Goal: Task Accomplishment & Management: Complete application form

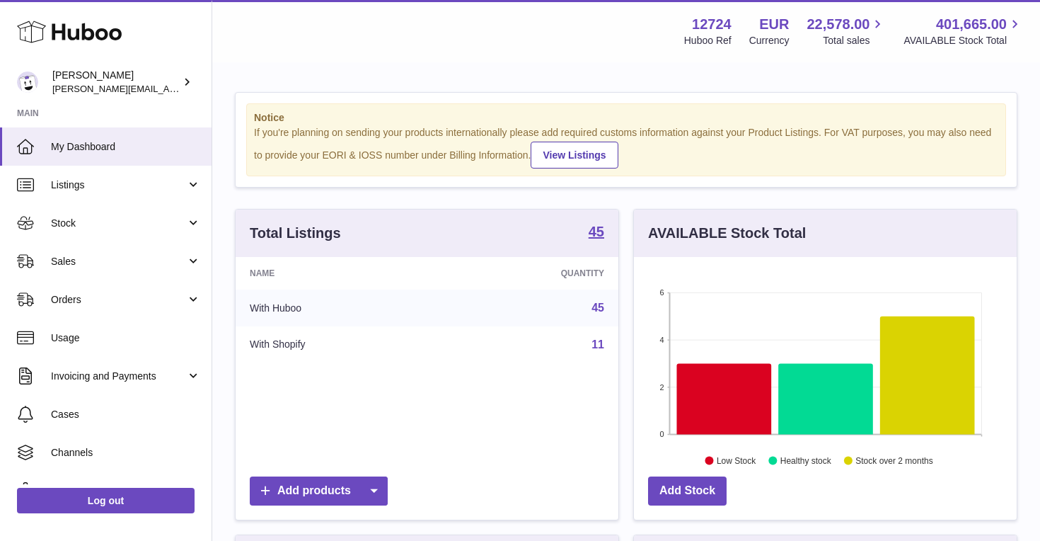
scroll to position [221, 383]
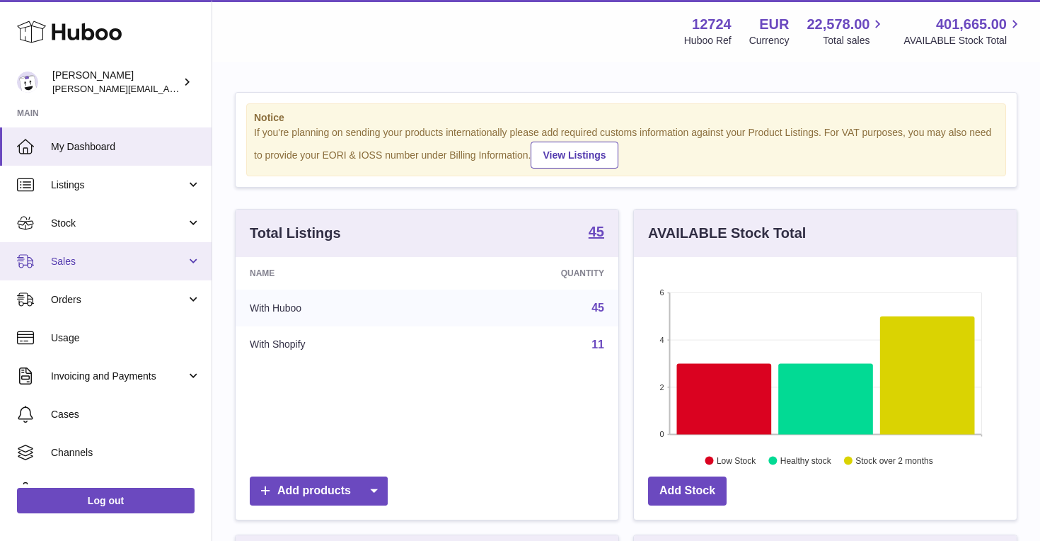
click at [86, 258] on span "Sales" at bounding box center [118, 261] width 135 height 13
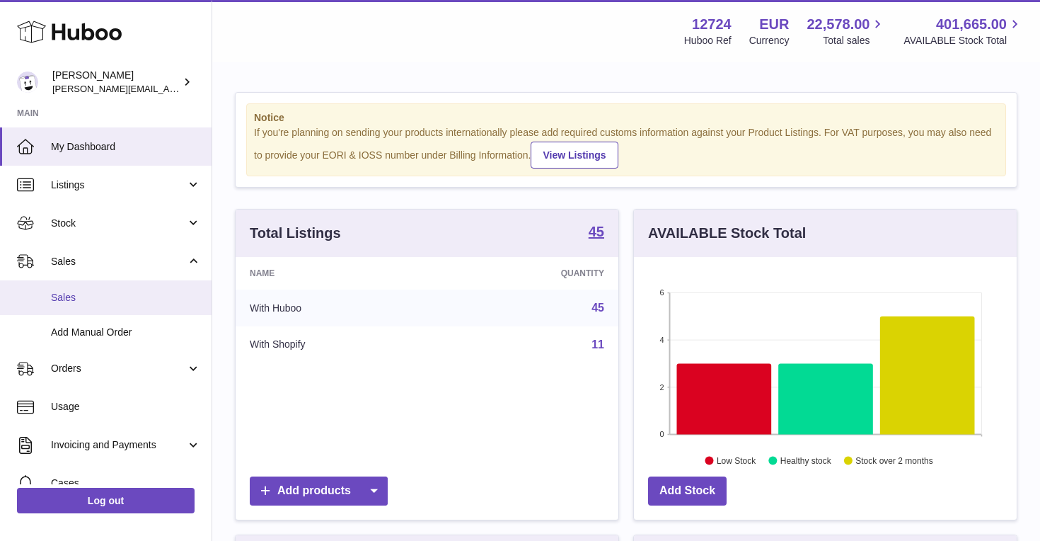
click at [85, 304] on span "Sales" at bounding box center [126, 297] width 150 height 13
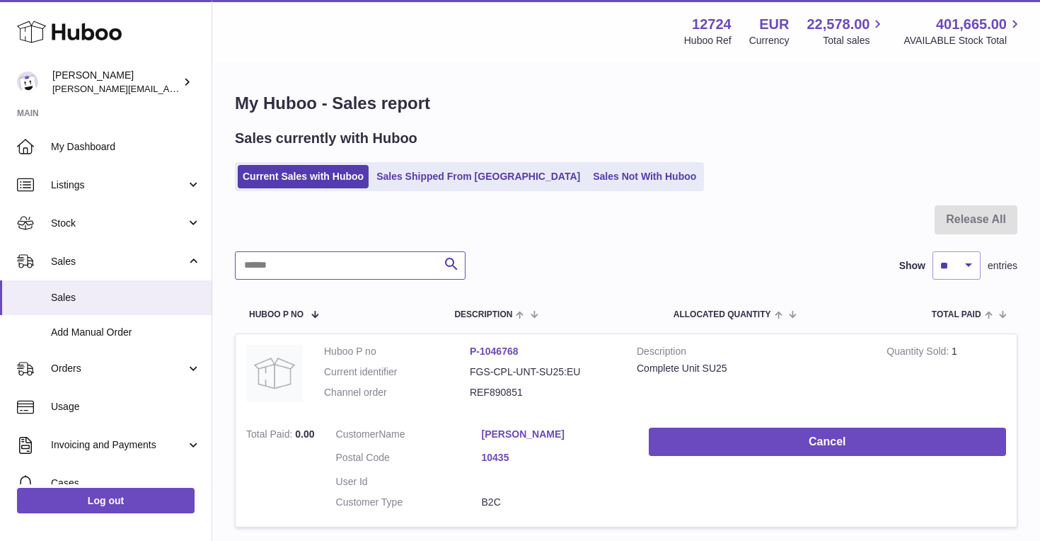
click at [396, 275] on input "text" at bounding box center [350, 265] width 231 height 28
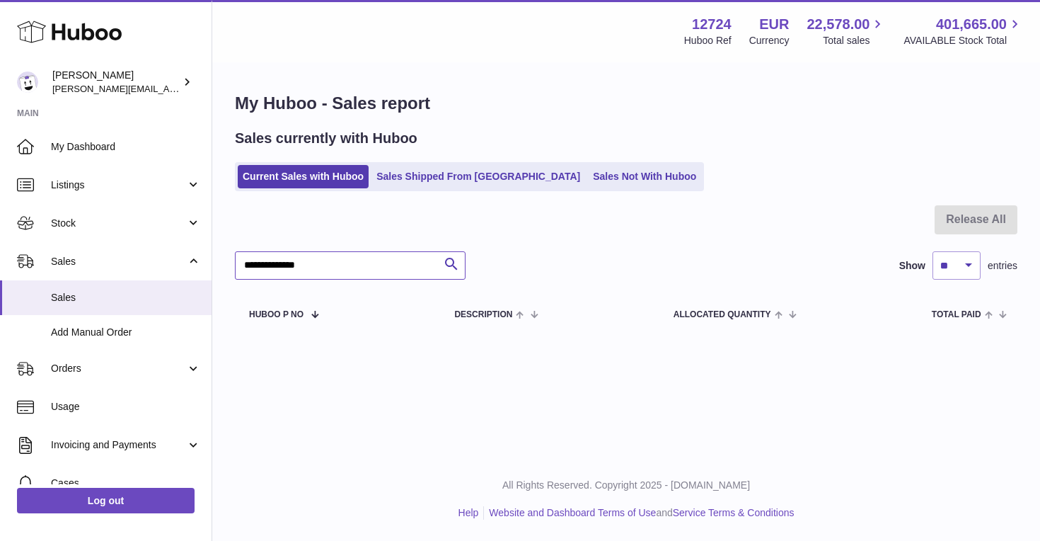
type input "**********"
click at [588, 173] on link "Sales Not With Huboo" at bounding box center [644, 176] width 113 height 23
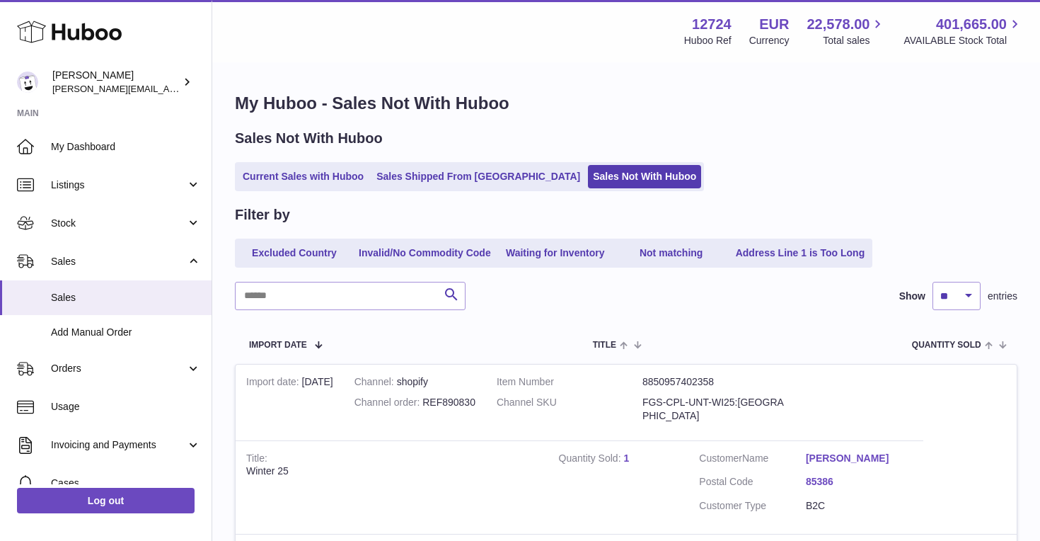
click at [432, 181] on link "Sales Shipped From [GEOGRAPHIC_DATA]" at bounding box center [479, 176] width 214 height 23
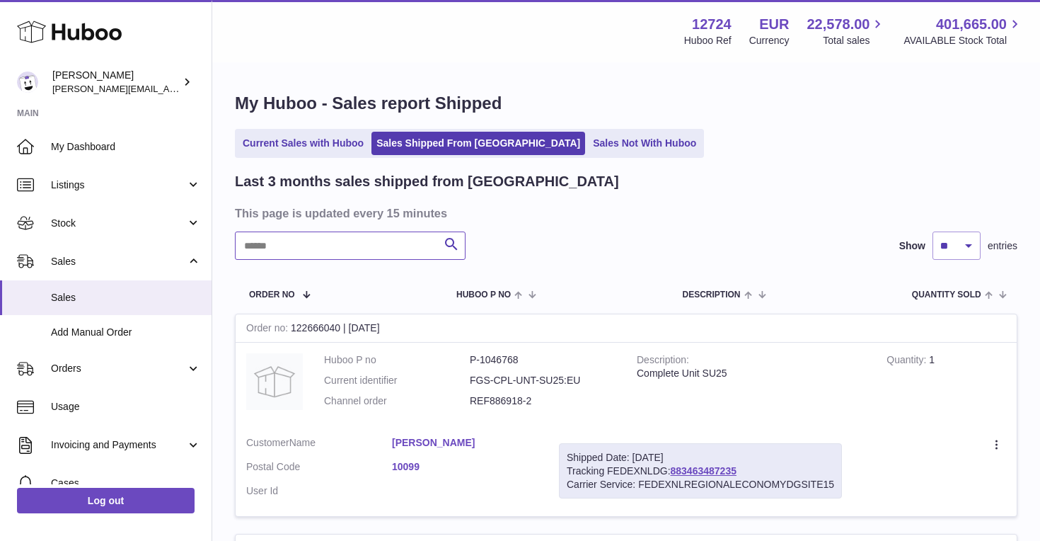
click at [350, 250] on input "text" at bounding box center [350, 245] width 231 height 28
type input "**********"
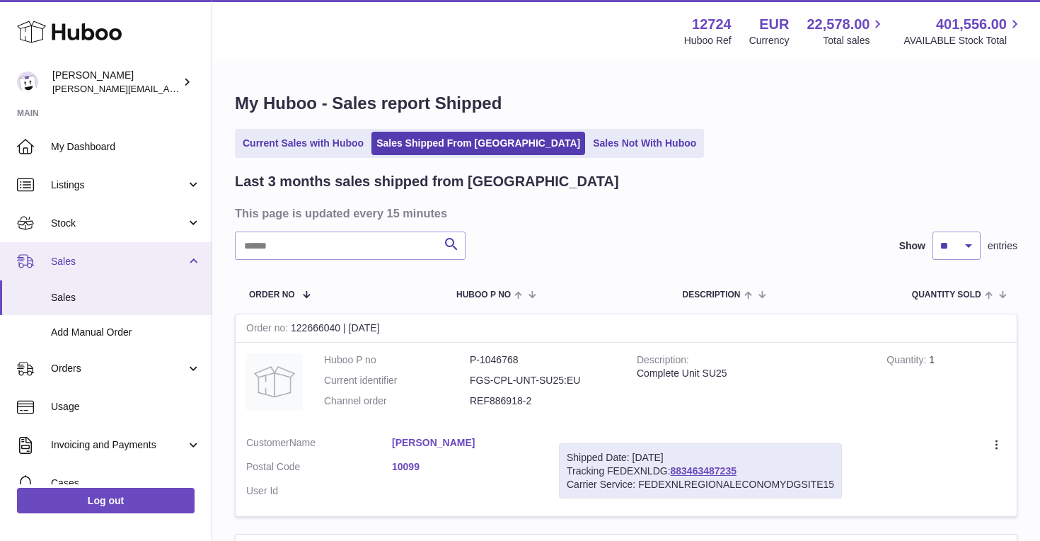
click at [94, 270] on link "Sales" at bounding box center [106, 261] width 212 height 38
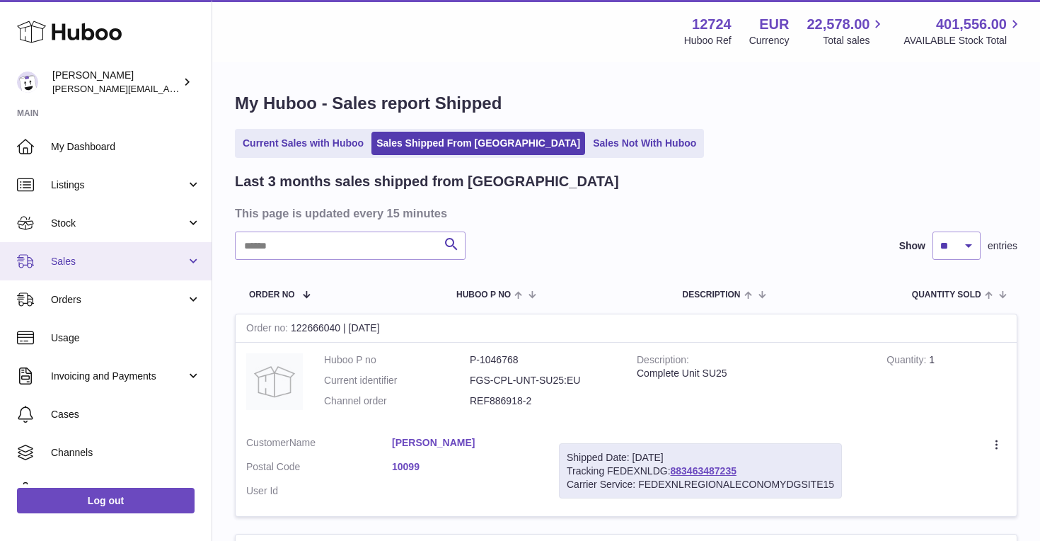
click at [109, 263] on span "Sales" at bounding box center [118, 261] width 135 height 13
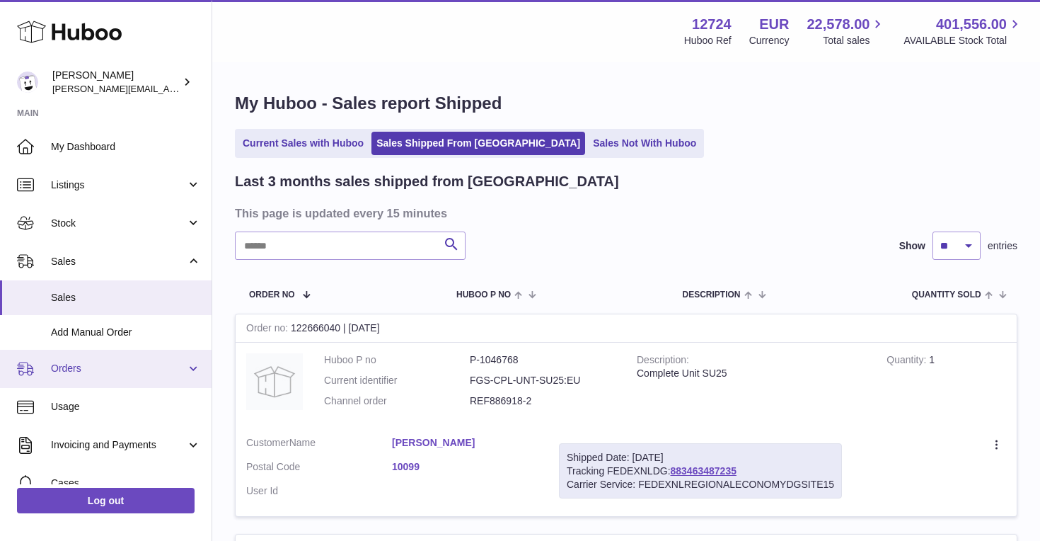
click at [112, 354] on link "Orders" at bounding box center [106, 369] width 212 height 38
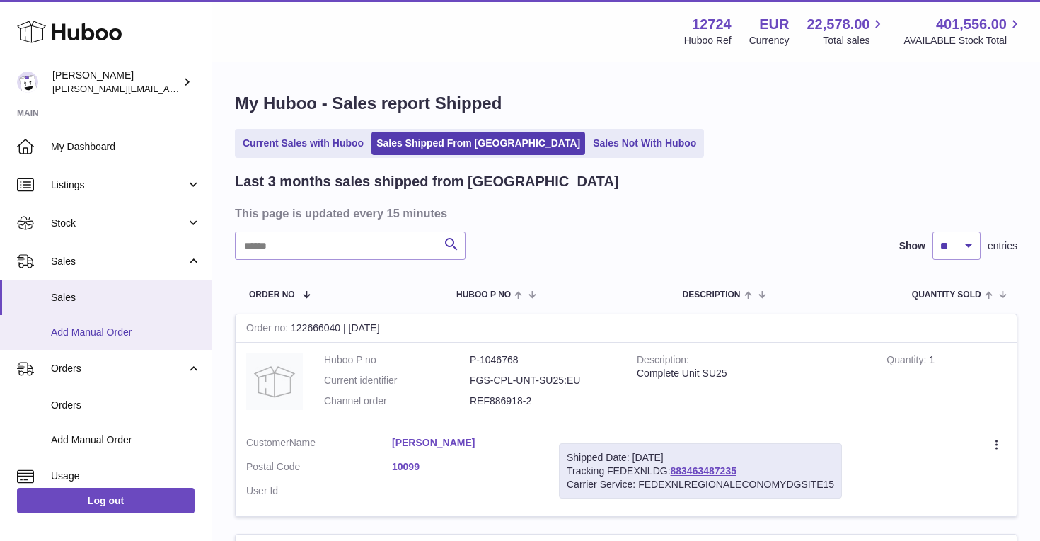
click at [114, 333] on span "Add Manual Order" at bounding box center [126, 332] width 150 height 13
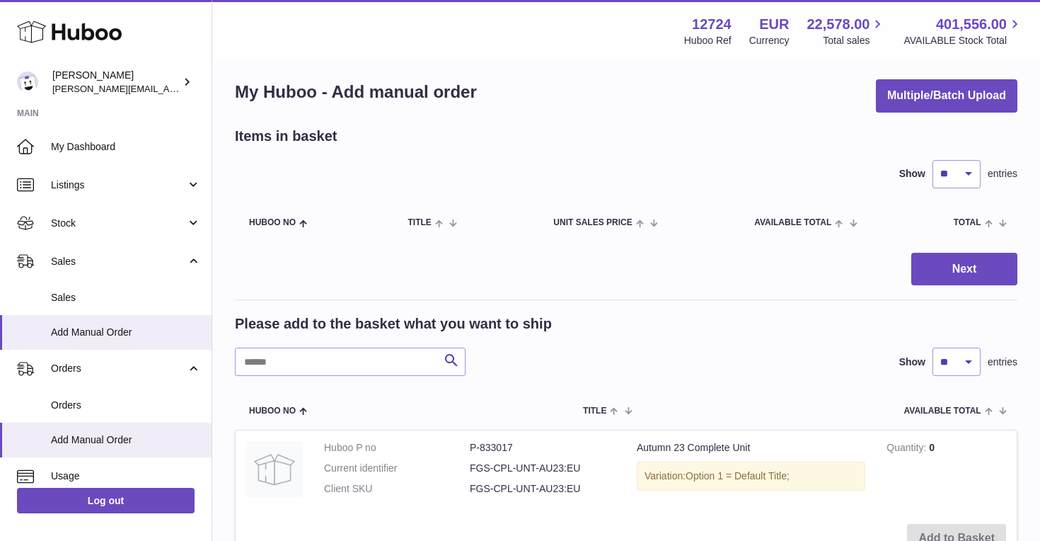
scroll to position [2, 0]
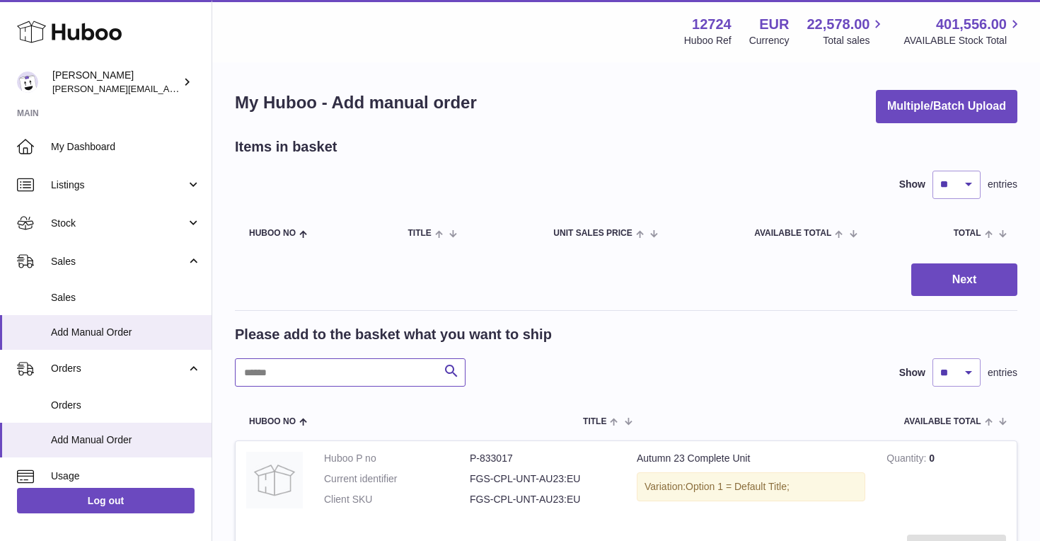
click at [384, 377] on input "text" at bounding box center [350, 372] width 231 height 28
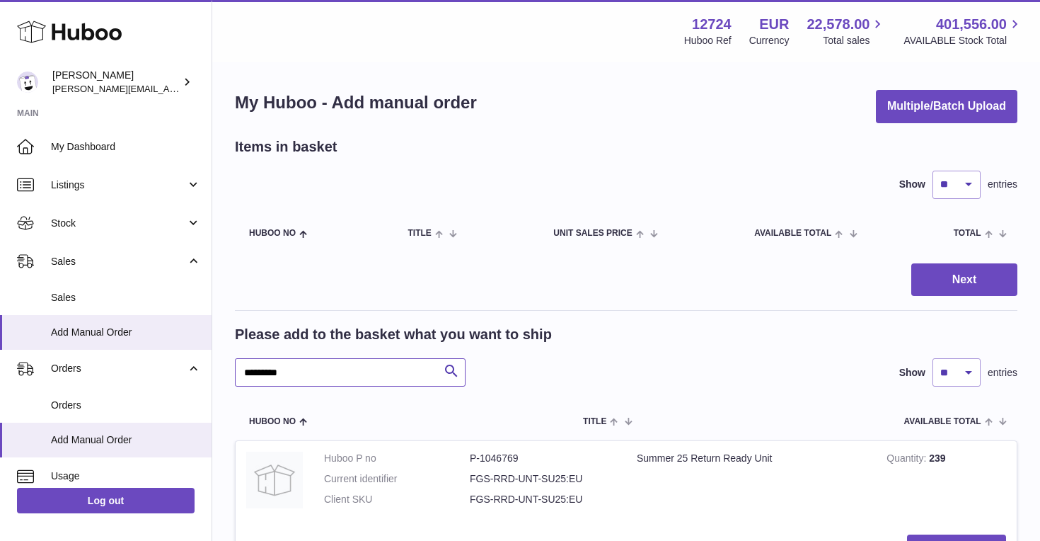
type input "*********"
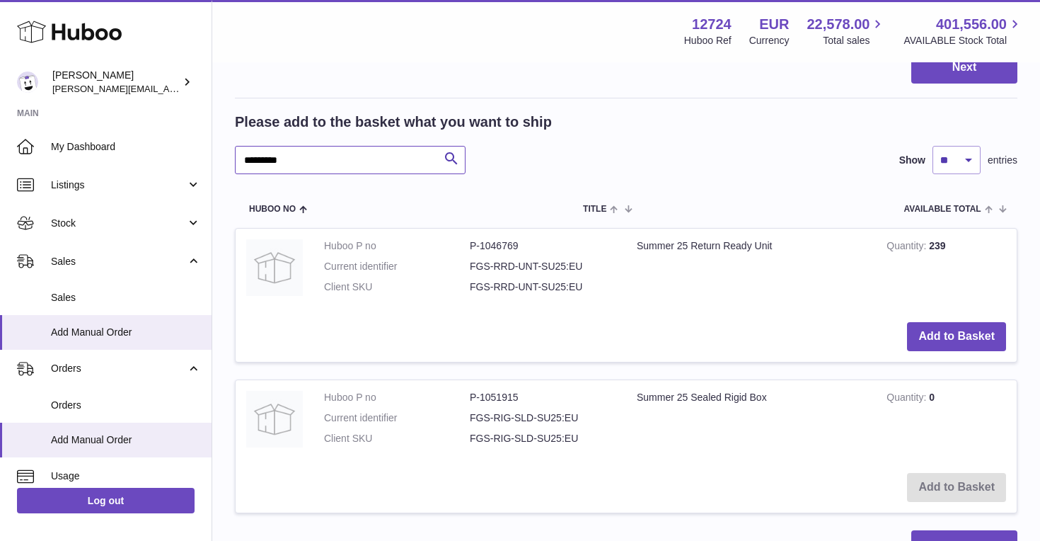
scroll to position [349, 0]
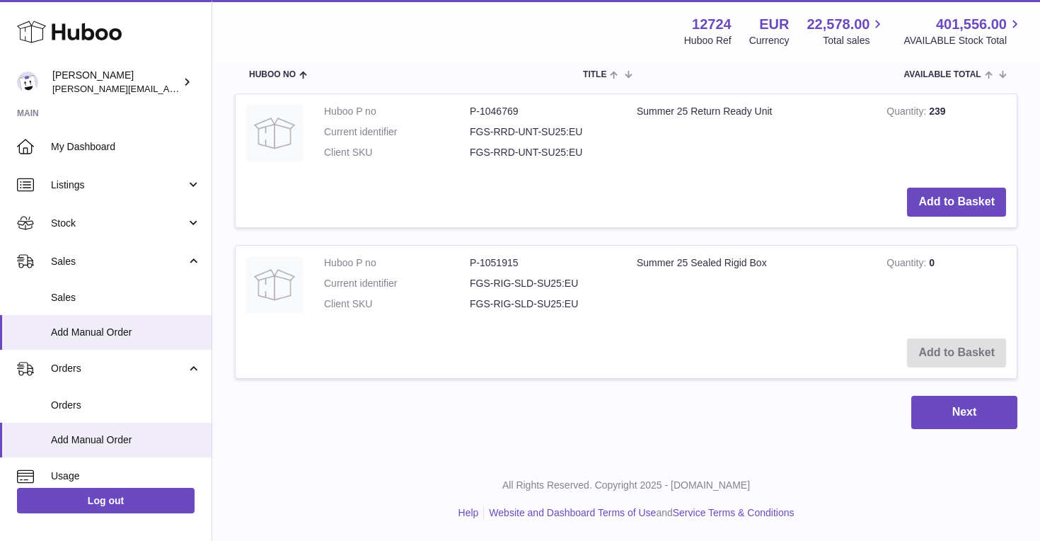
click at [936, 352] on td "Add to Basket" at bounding box center [626, 353] width 781 height 50
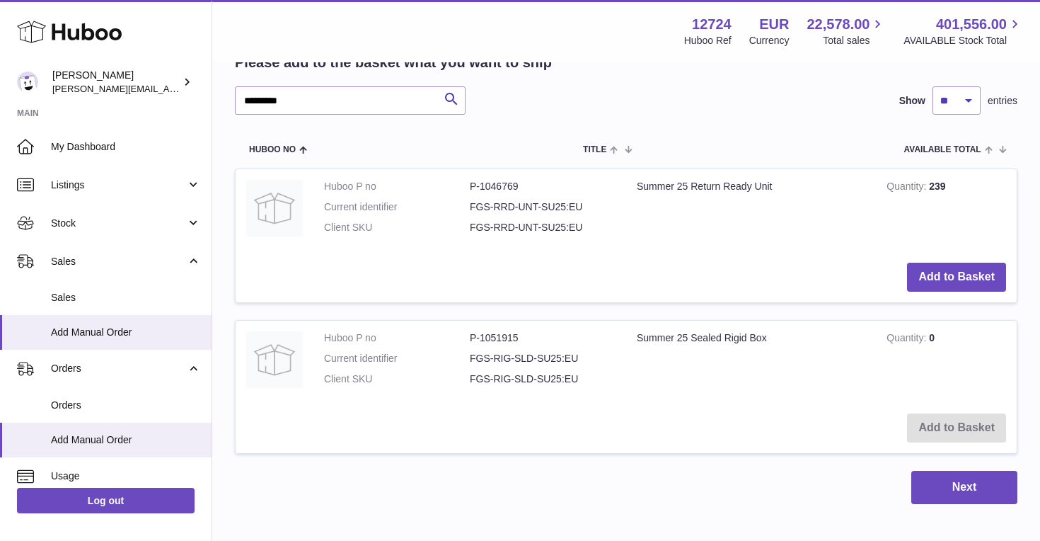
click at [800, 229] on td "Summer 25 Return Ready Unit" at bounding box center [751, 210] width 250 height 83
click at [341, 100] on input "*********" at bounding box center [350, 100] width 231 height 28
drag, startPoint x: 305, startPoint y: 108, endPoint x: 217, endPoint y: 90, distance: 90.2
click at [217, 90] on div "My Huboo - Add manual order Multiple/Batch Upload Items in basket Show ** ** **…" at bounding box center [626, 161] width 828 height 742
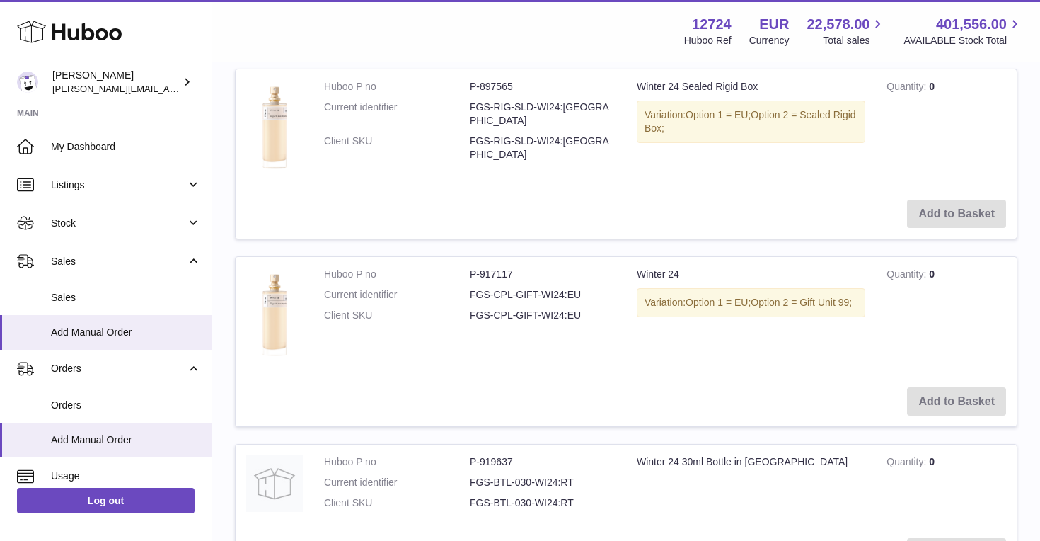
scroll to position [1770, 0]
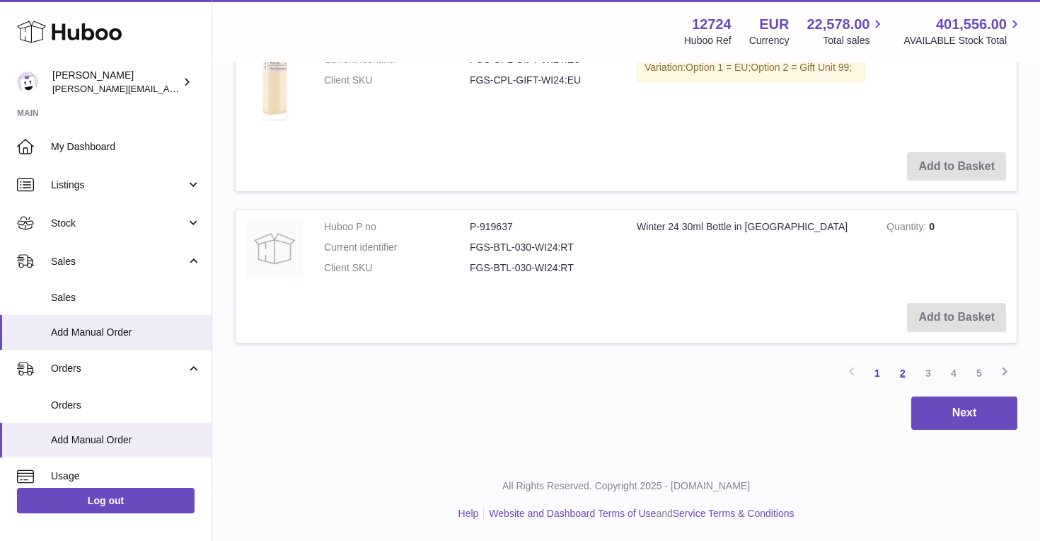
click at [897, 370] on link "2" at bounding box center [902, 372] width 25 height 25
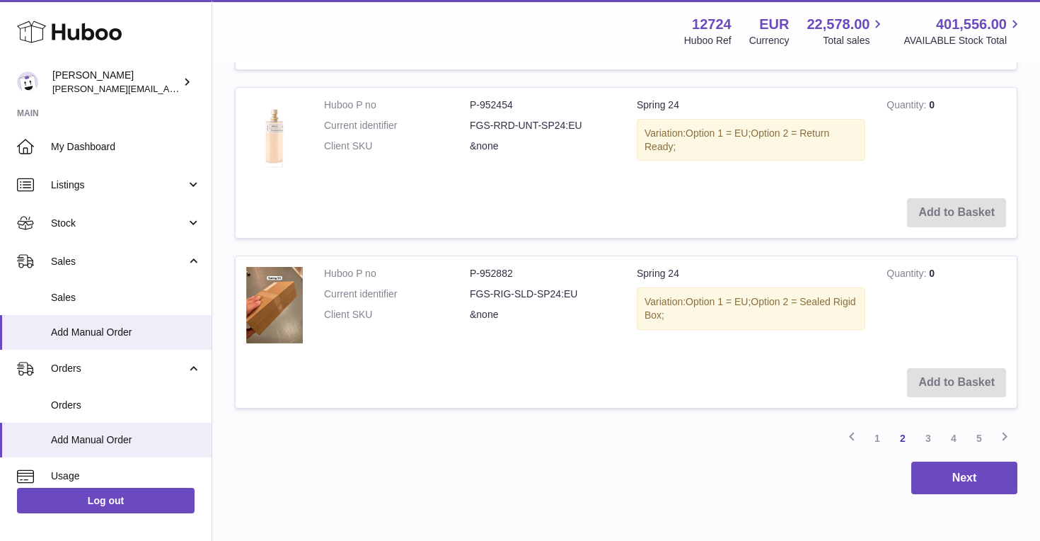
scroll to position [1674, 0]
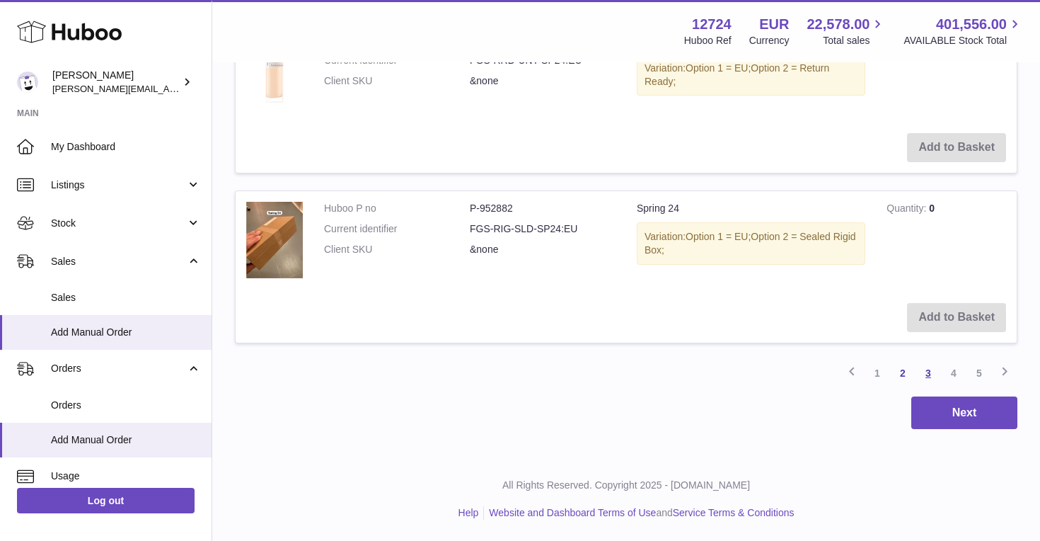
click at [931, 370] on link "3" at bounding box center [928, 372] width 25 height 25
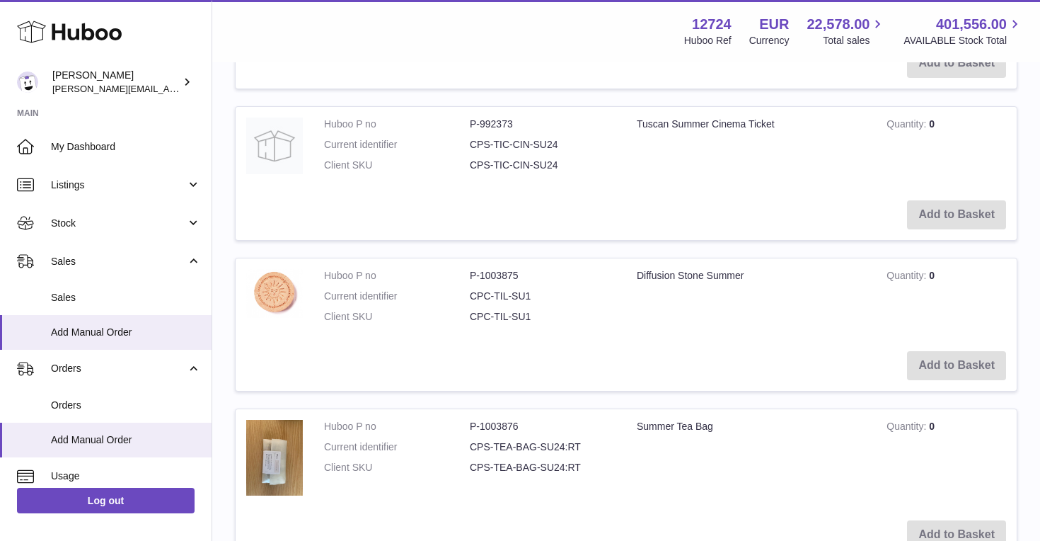
scroll to position [2010, 0]
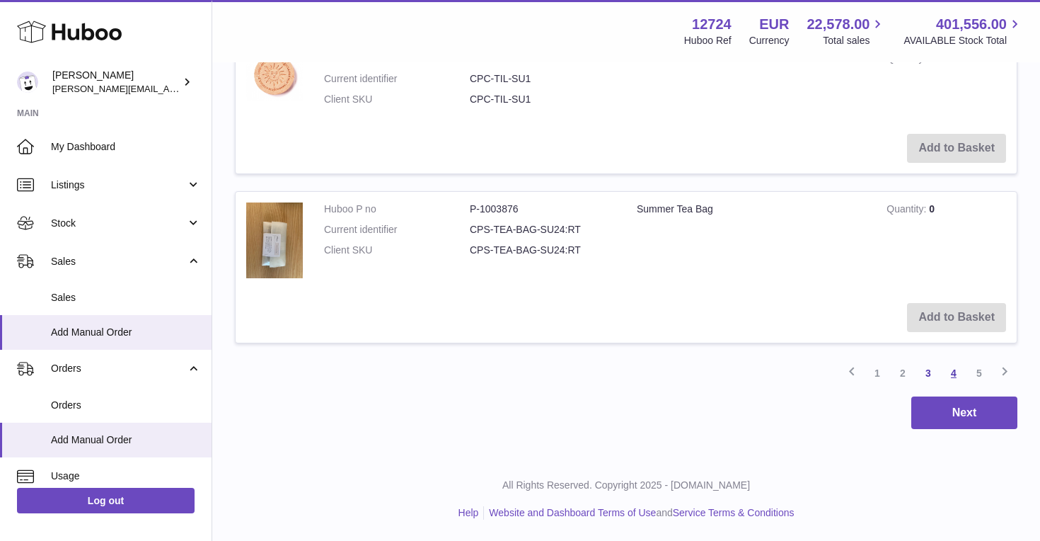
click at [951, 370] on link "4" at bounding box center [953, 372] width 25 height 25
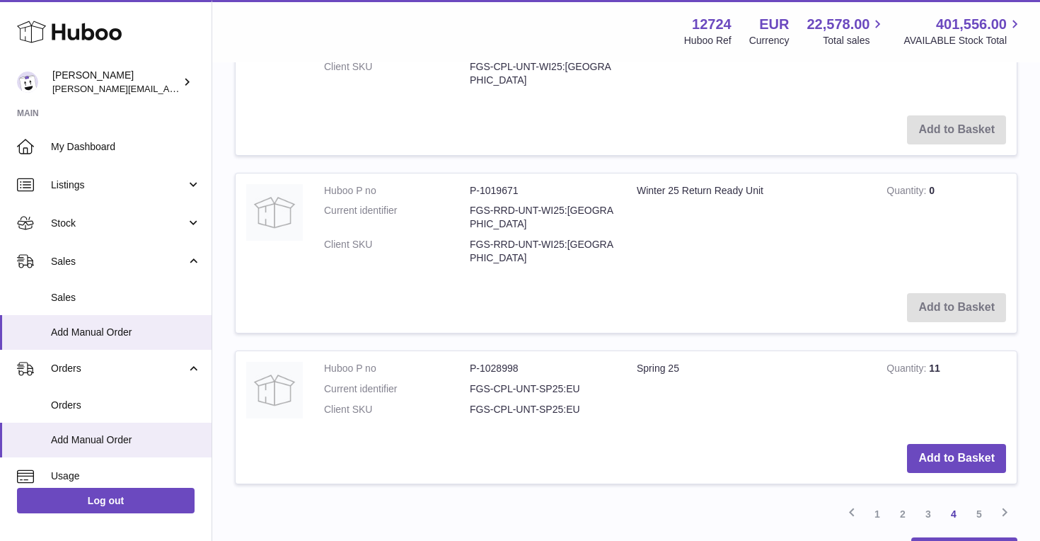
scroll to position [1820, 0]
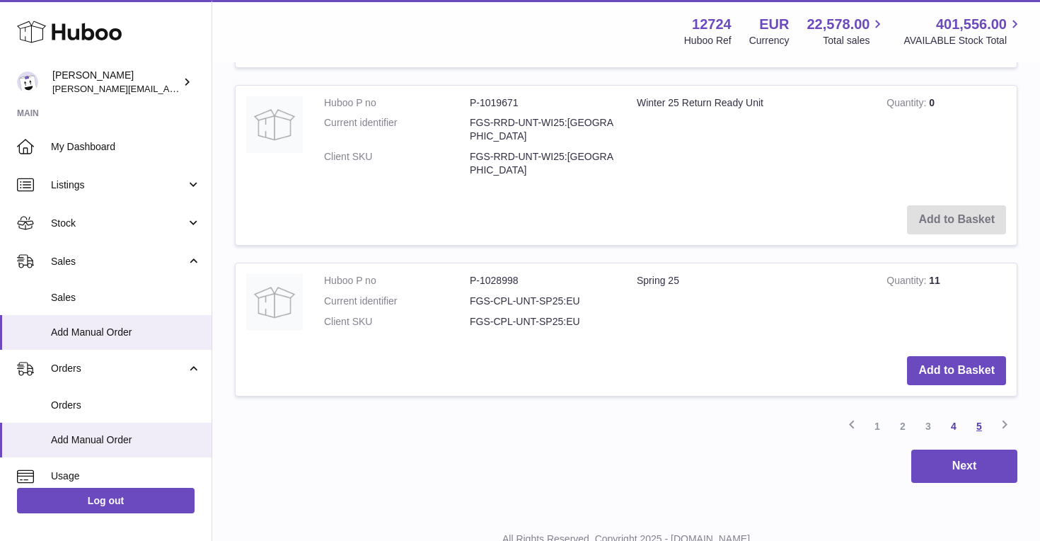
click at [981, 413] on link "5" at bounding box center [979, 425] width 25 height 25
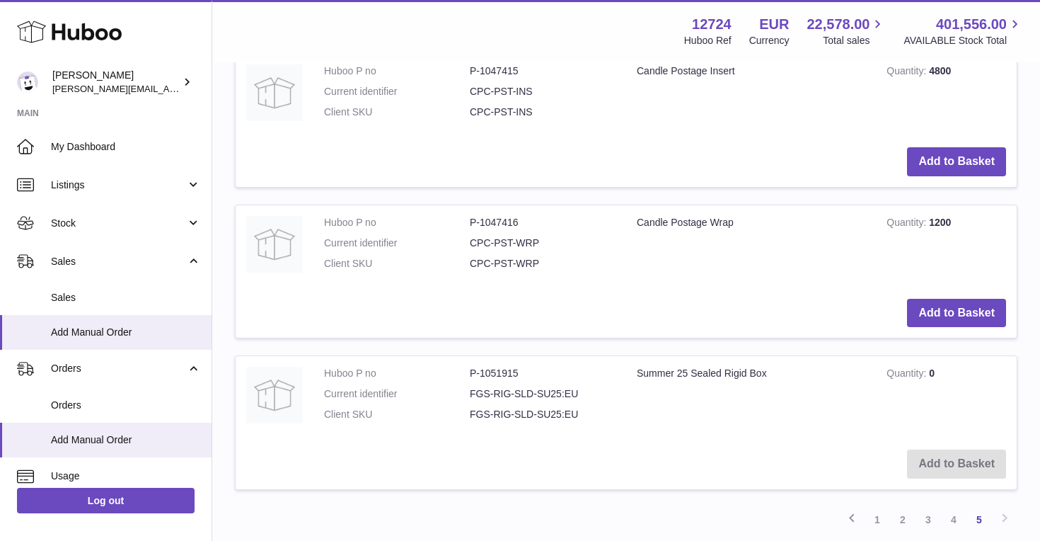
scroll to position [1296, 0]
